Goal: Task Accomplishment & Management: Manage account settings

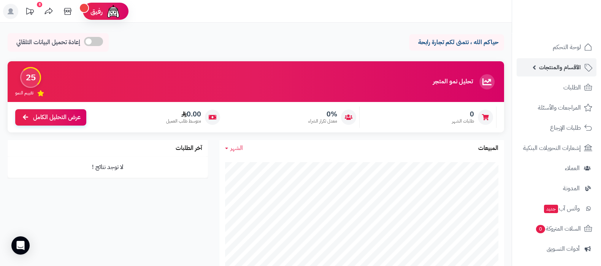
click at [551, 68] on span "الأقسام والمنتجات" at bounding box center [560, 67] width 42 height 11
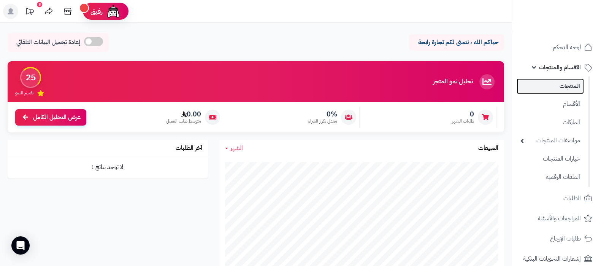
click at [562, 88] on link "المنتجات" at bounding box center [550, 86] width 67 height 16
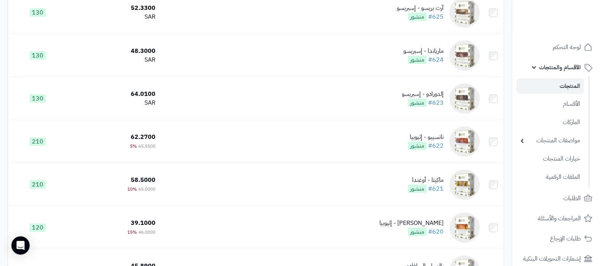
scroll to position [380, 0]
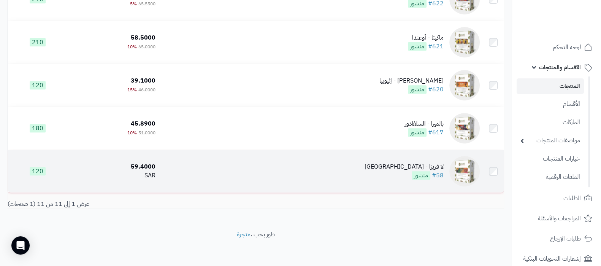
click at [422, 162] on div "لا فريزا - [GEOGRAPHIC_DATA]" at bounding box center [404, 166] width 79 height 9
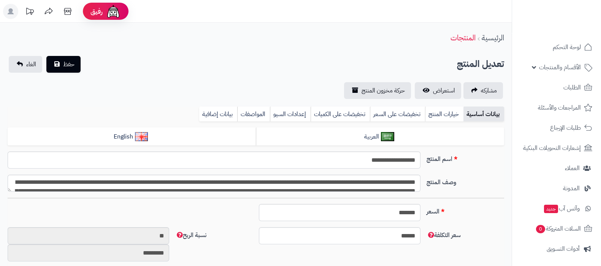
type input "*****"
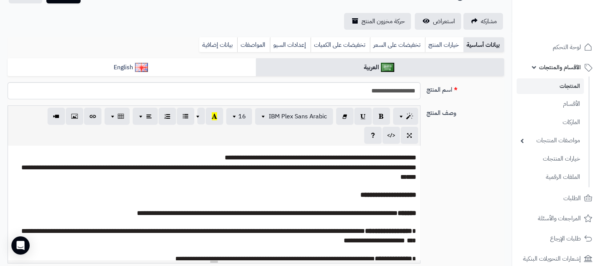
scroll to position [19, 0]
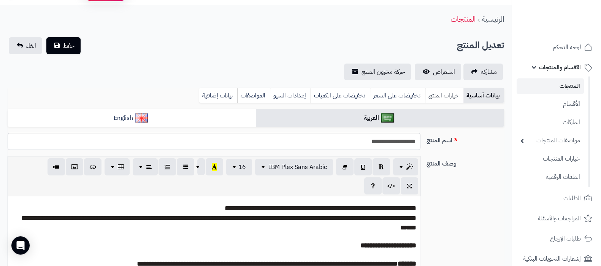
click at [450, 98] on link "خيارات المنتج" at bounding box center [444, 95] width 38 height 15
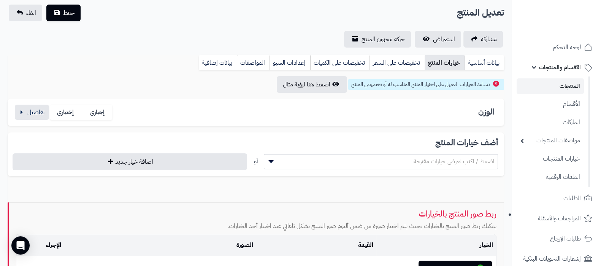
scroll to position [67, 0]
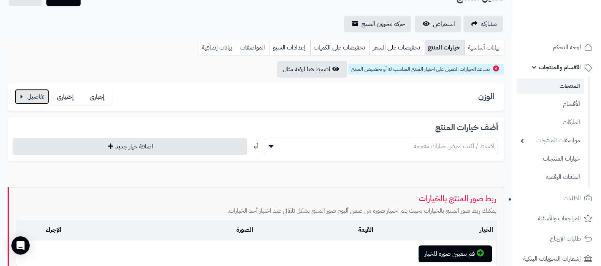
click at [25, 97] on button "button" at bounding box center [32, 96] width 34 height 15
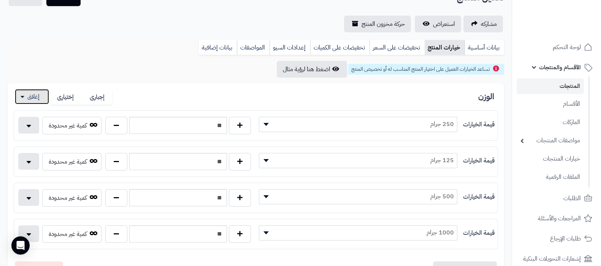
scroll to position [114, 0]
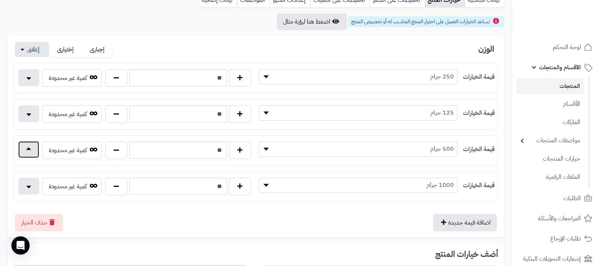
click at [28, 152] on button "button" at bounding box center [28, 149] width 21 height 17
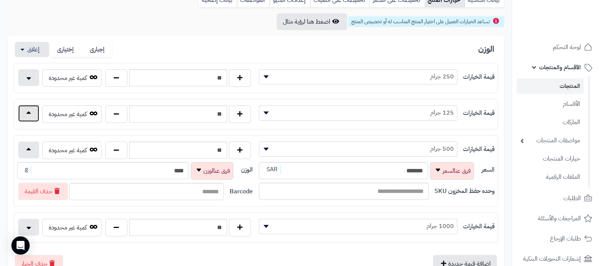
click at [35, 112] on button "button" at bounding box center [28, 113] width 21 height 17
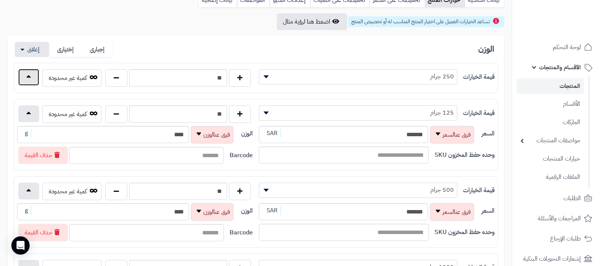
click at [31, 78] on button "button" at bounding box center [28, 77] width 21 height 17
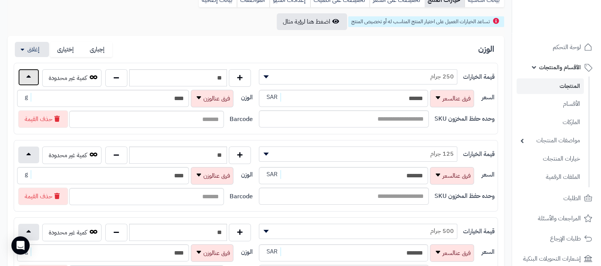
click at [31, 78] on button "button" at bounding box center [28, 77] width 21 height 17
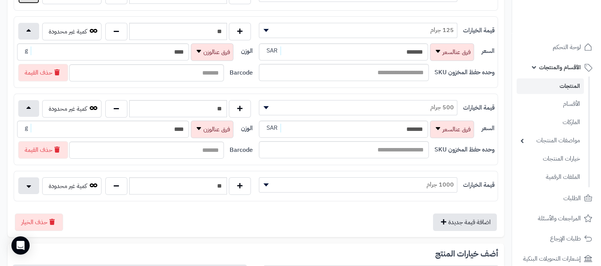
scroll to position [209, 0]
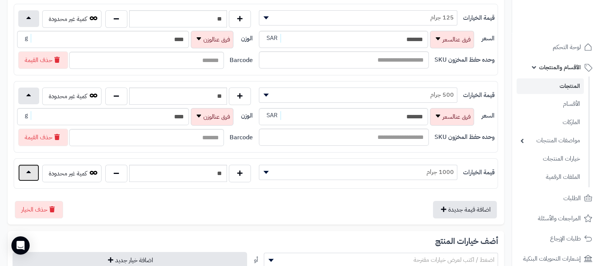
click at [32, 174] on button "button" at bounding box center [28, 172] width 21 height 17
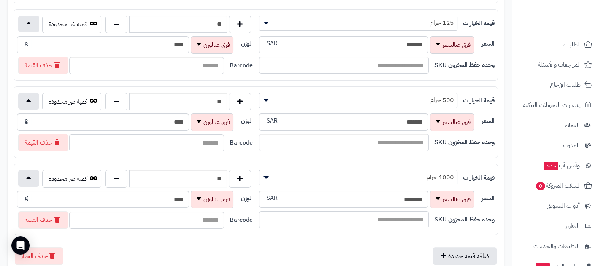
scroll to position [212, 0]
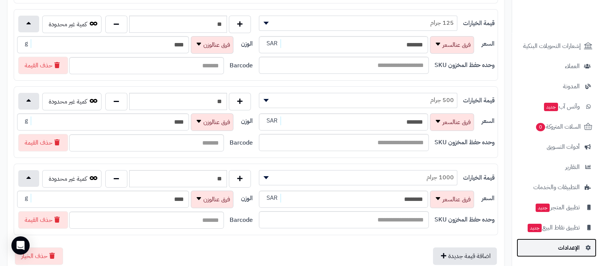
click at [555, 250] on link "الإعدادات" at bounding box center [557, 247] width 80 height 18
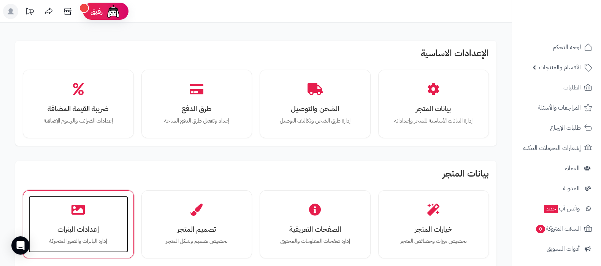
click at [82, 222] on div "إعدادات البنرات إدارة البانرات والصور المتحركة" at bounding box center [79, 224] width 100 height 57
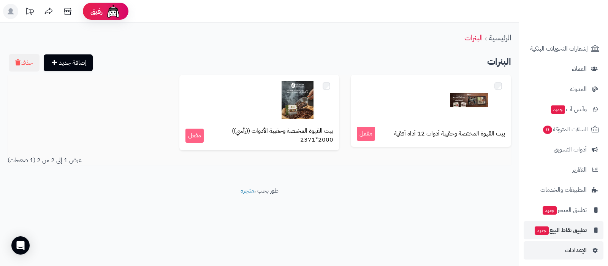
scroll to position [102, 0]
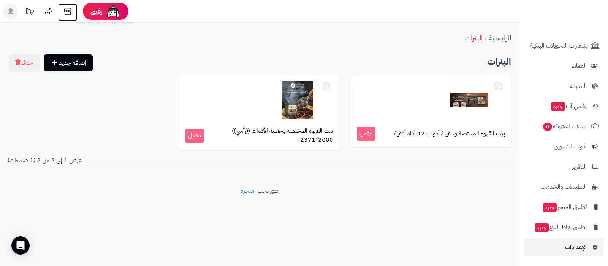
click at [65, 10] on icon at bounding box center [67, 11] width 15 height 15
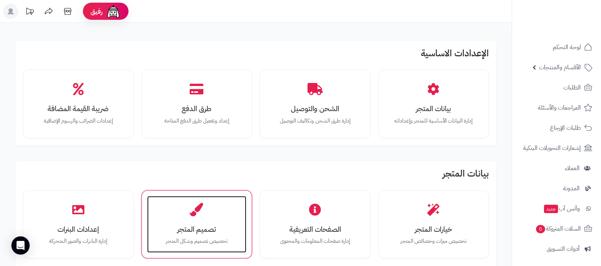
click at [207, 237] on p "تخصيص تصميم وشكل المتجر" at bounding box center [197, 241] width 84 height 8
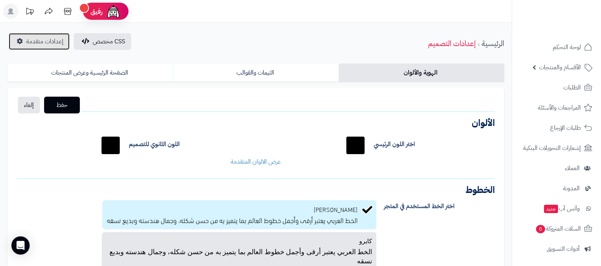
click at [36, 45] on span "إعدادات متقدمة" at bounding box center [44, 41] width 37 height 9
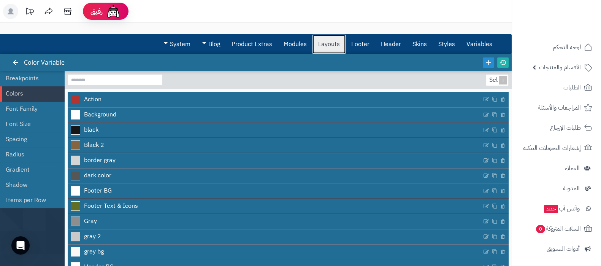
click at [333, 48] on link "Layouts" at bounding box center [328, 44] width 33 height 19
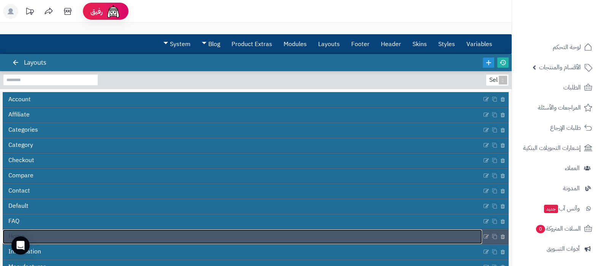
click at [250, 232] on link "Home" at bounding box center [242, 236] width 479 height 14
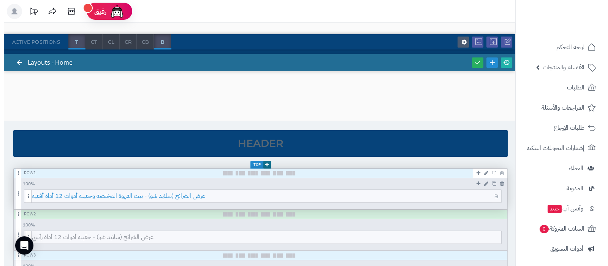
scroll to position [95, 0]
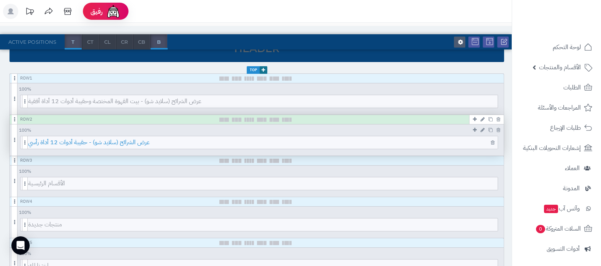
click at [282, 138] on span "عرض الشرائح (سلايد شو) - حقيبة أدوات 12 أداة رأسي" at bounding box center [262, 142] width 469 height 13
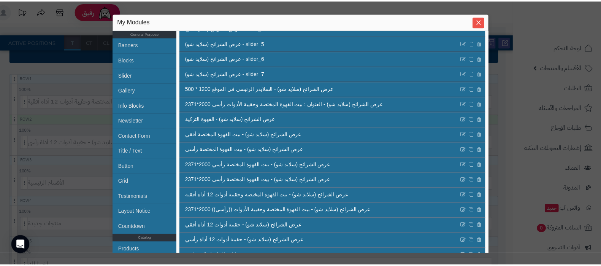
scroll to position [316, 0]
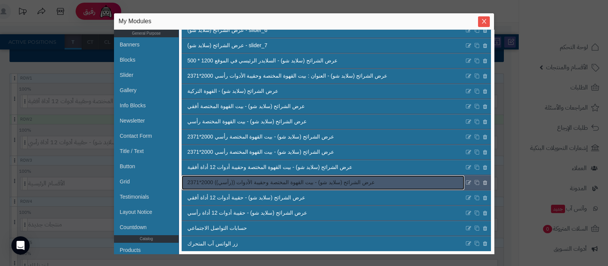
click at [296, 186] on link "عرض الشرائح (سلايد شو) - بيت القهوة المختصة وحقيبة الأدوات ((رأسي)) 2000*2371" at bounding box center [323, 182] width 283 height 14
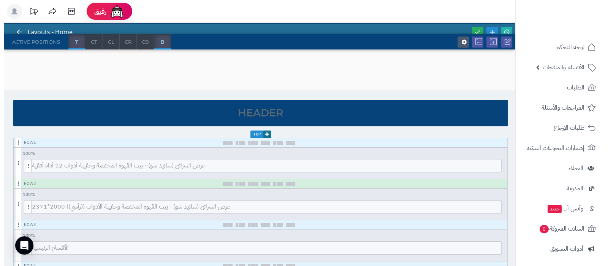
scroll to position [0, 0]
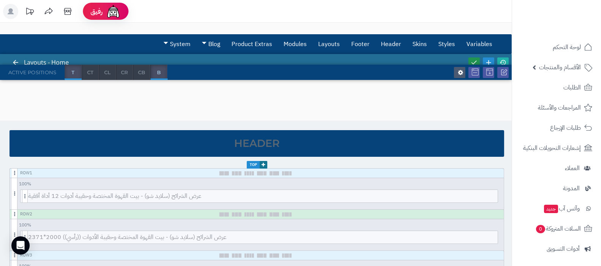
click at [474, 61] on icon at bounding box center [474, 62] width 7 height 7
click at [504, 59] on icon at bounding box center [502, 62] width 7 height 7
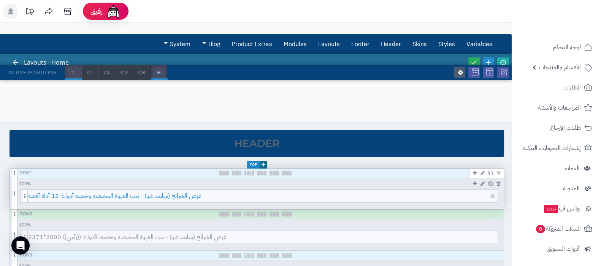
click at [286, 195] on span "عرض الشرائح (سلايد شو) - بيت القهوة المختصة وحقيبة أدوات 12 أداة أفقية" at bounding box center [262, 196] width 469 height 13
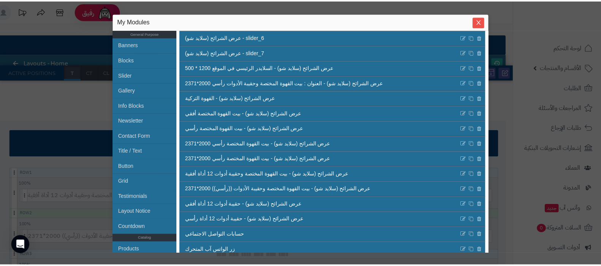
scroll to position [316, 0]
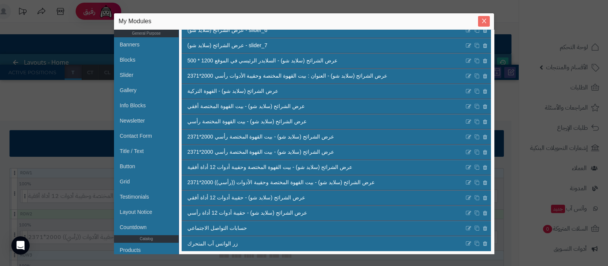
click at [479, 21] on span "Close" at bounding box center [484, 21] width 12 height 6
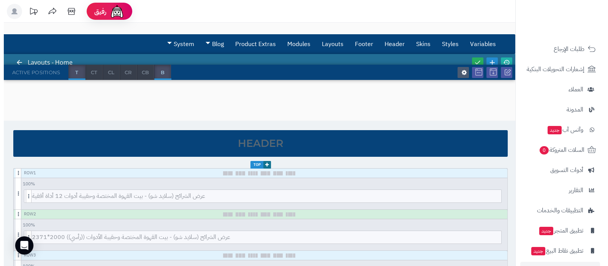
scroll to position [102, 0]
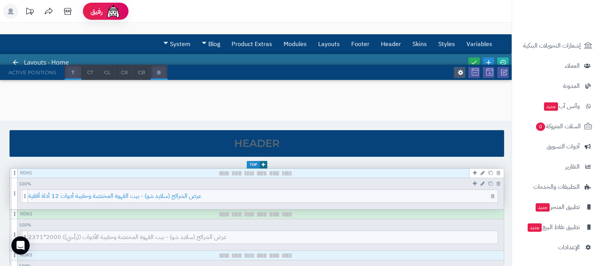
click at [265, 197] on span "عرض الشرائح (سلايد شو) - بيت القهوة المختصة وحقيبة أدوات 12 أداة أفقية" at bounding box center [262, 196] width 469 height 13
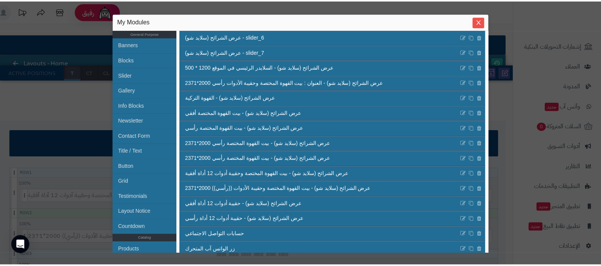
scroll to position [316, 0]
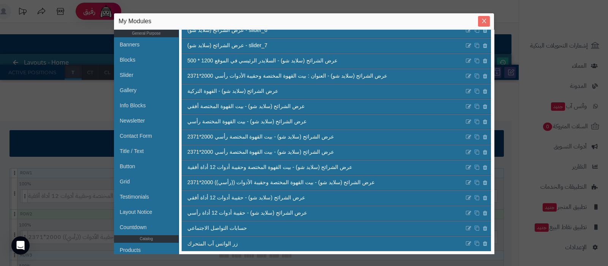
click at [486, 18] on icon "Close" at bounding box center [484, 21] width 6 height 6
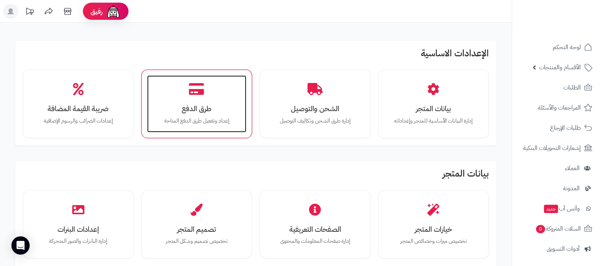
click at [187, 102] on div "طرق الدفع إعداد وتفعيل طرق الدفع المتاحة" at bounding box center [197, 103] width 100 height 57
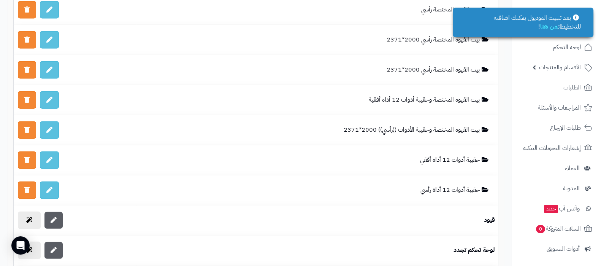
scroll to position [2186, 0]
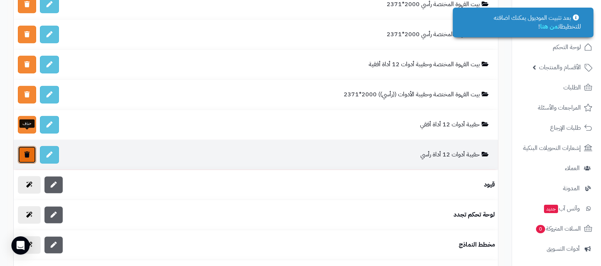
click at [26, 151] on icon at bounding box center [26, 154] width 5 height 6
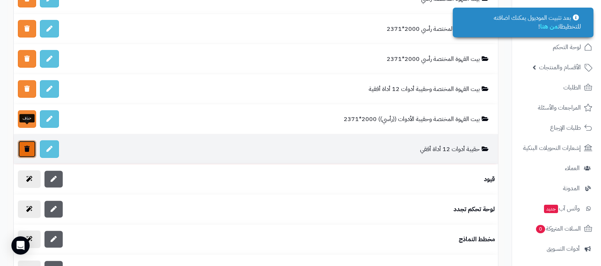
click at [23, 140] on link at bounding box center [27, 148] width 18 height 17
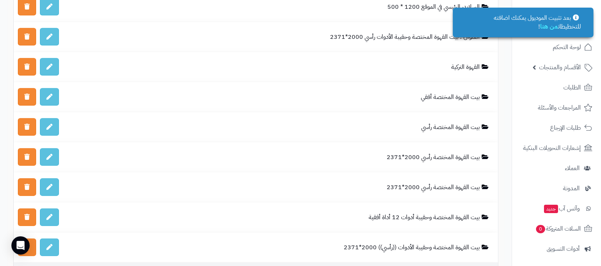
scroll to position [2043, 0]
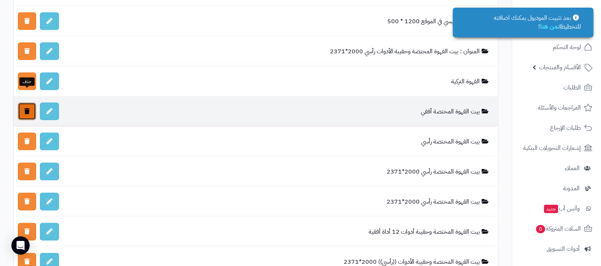
click at [26, 108] on icon at bounding box center [26, 111] width 5 height 6
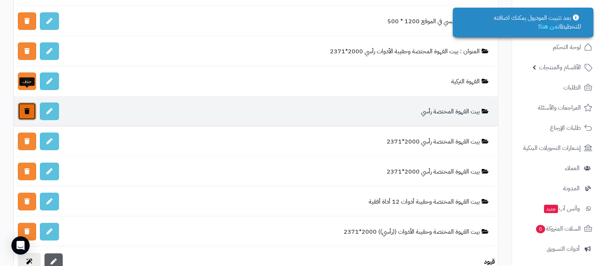
click at [19, 103] on link at bounding box center [27, 111] width 18 height 17
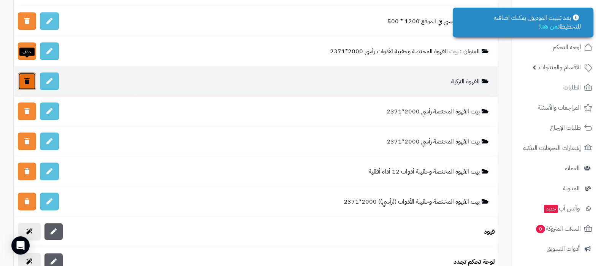
click at [23, 73] on link at bounding box center [27, 81] width 18 height 17
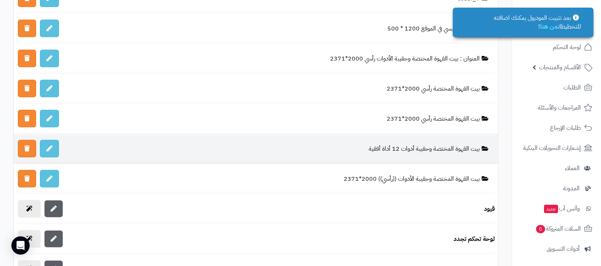
scroll to position [1996, 0]
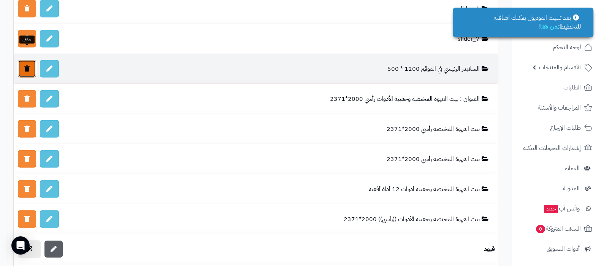
click at [27, 65] on icon at bounding box center [26, 68] width 5 height 6
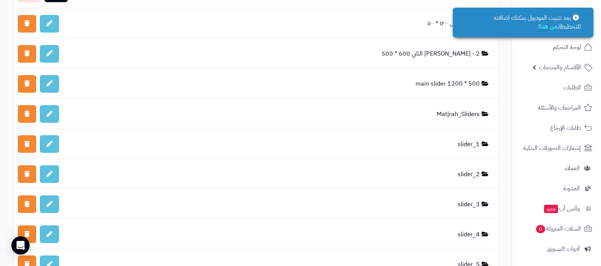
scroll to position [1616, 0]
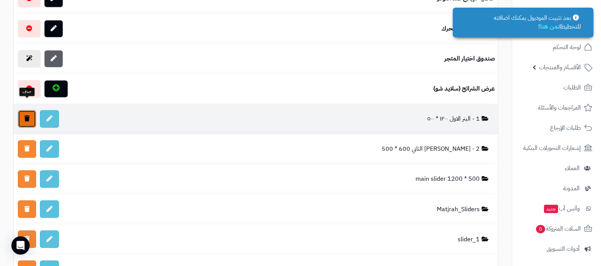
click at [22, 110] on link at bounding box center [27, 118] width 18 height 17
click at [21, 110] on link at bounding box center [27, 118] width 18 height 17
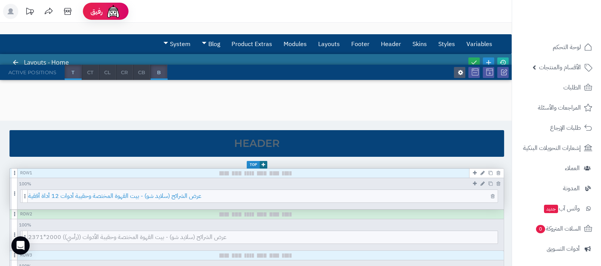
click at [290, 197] on span "عرض الشرائح (سلايد شو) - بيت القهوة المختصة وحقيبة أدوات 12 أداة أفقية" at bounding box center [262, 196] width 469 height 13
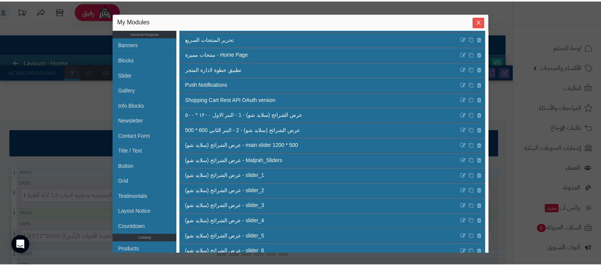
scroll to position [143, 0]
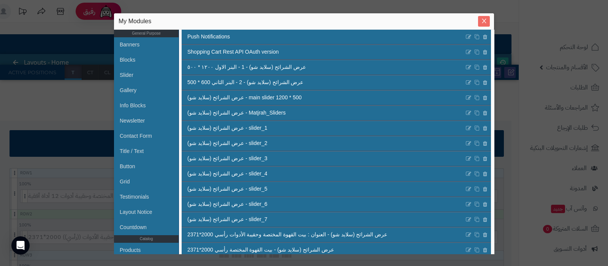
click at [482, 21] on icon "Close" at bounding box center [484, 21] width 6 height 6
